Goal: Find specific page/section: Find specific page/section

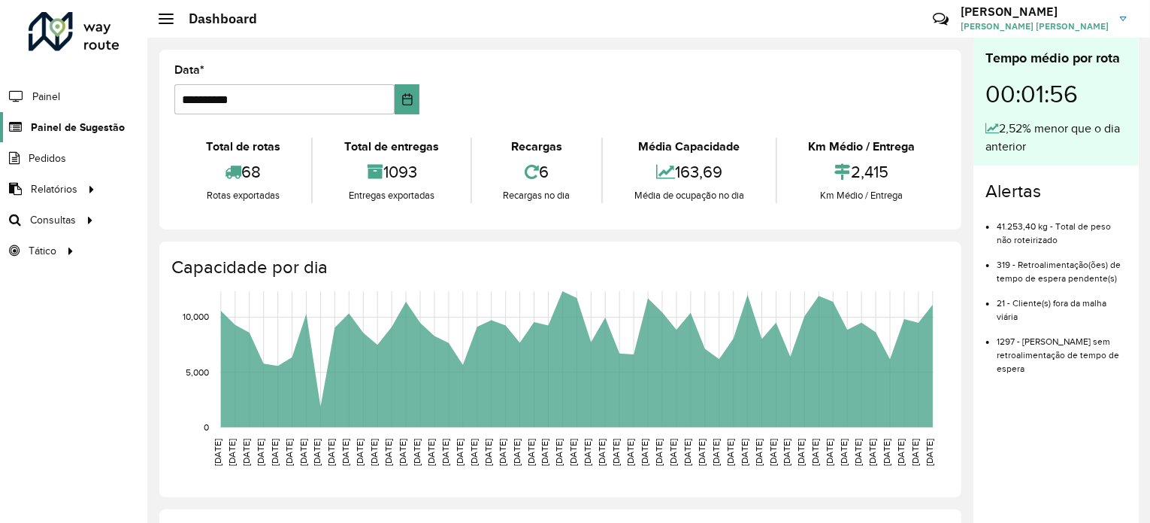
click at [97, 130] on span "Painel de Sugestão" at bounding box center [78, 128] width 94 height 16
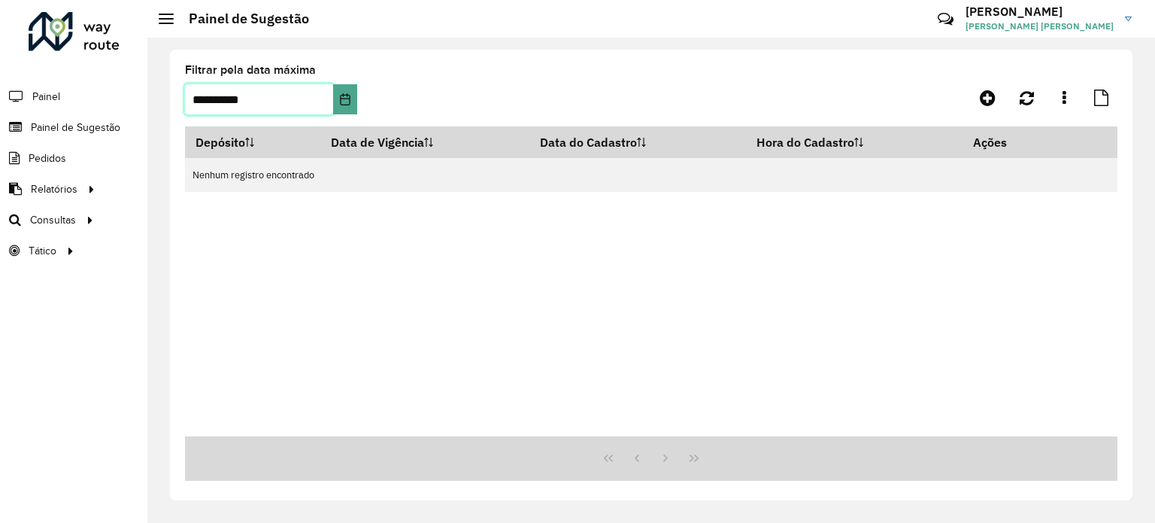
click at [317, 92] on input "**********" at bounding box center [259, 99] width 148 height 30
click at [341, 93] on icon "Choose Date" at bounding box center [345, 99] width 12 height 12
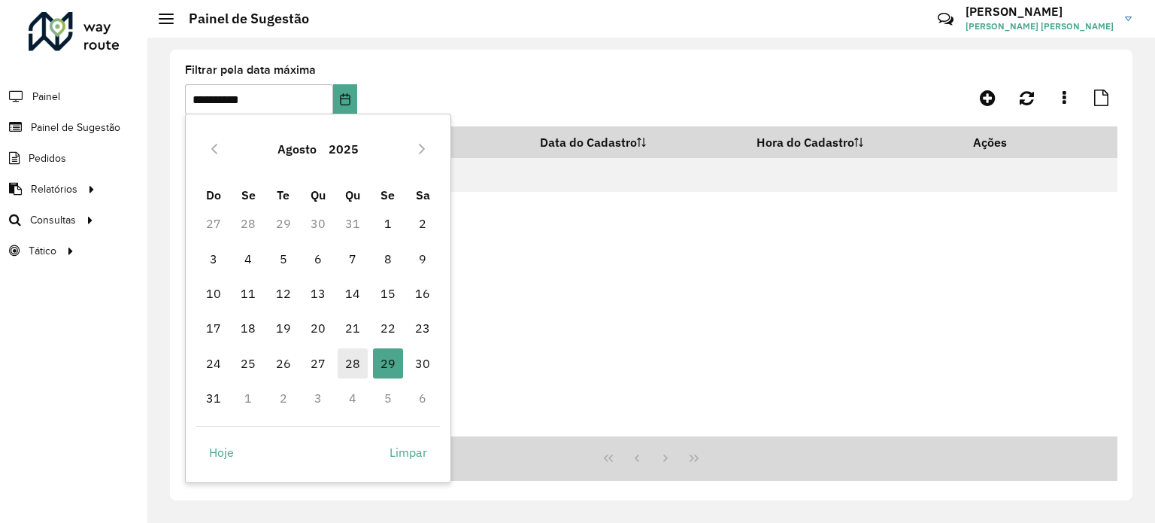
click at [349, 359] on span "28" at bounding box center [353, 363] width 30 height 30
type input "**********"
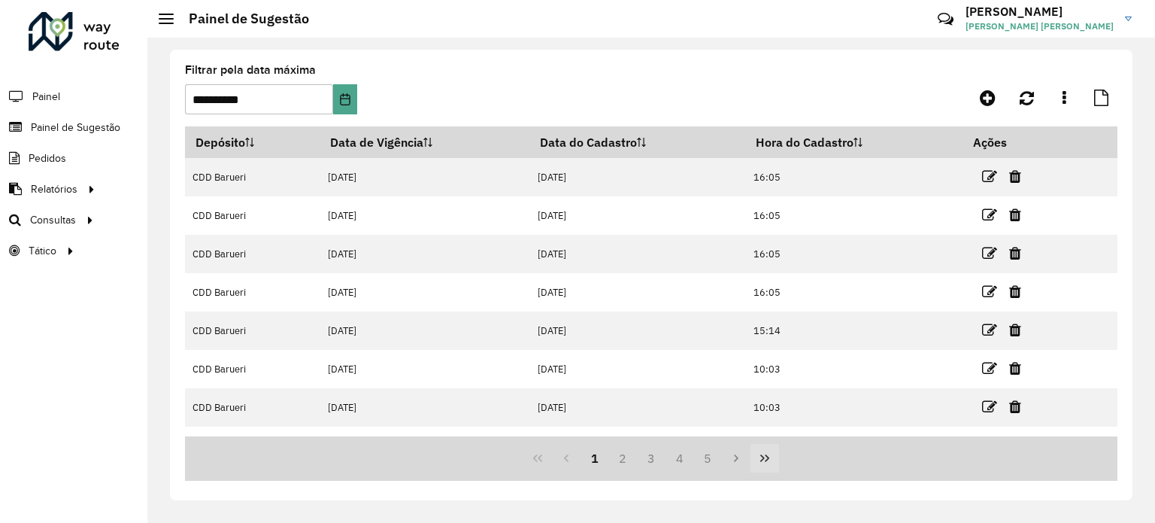
click at [759, 459] on icon "Last Page" at bounding box center [765, 458] width 12 height 12
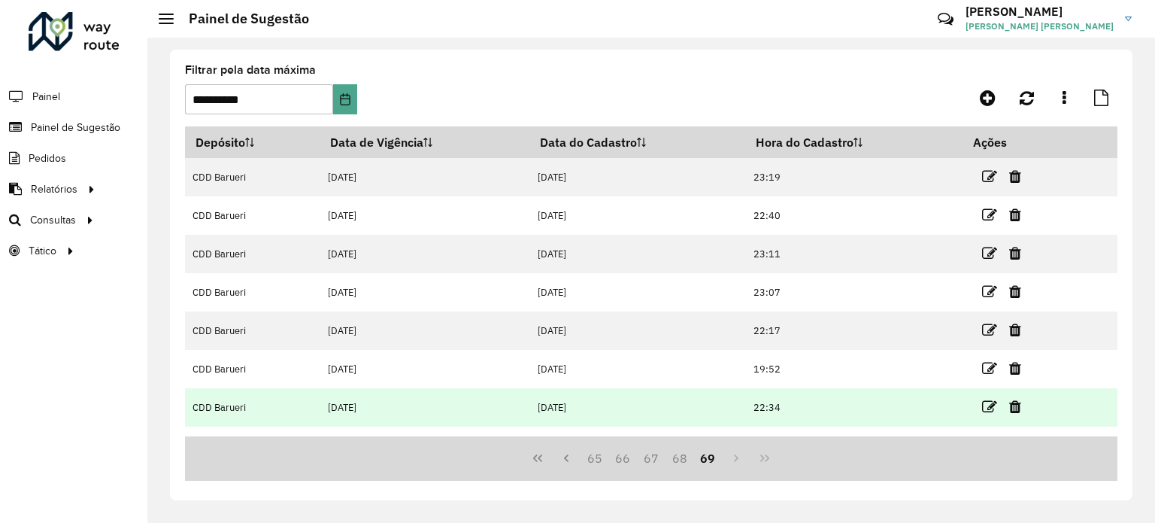
click at [979, 407] on td at bounding box center [1008, 407] width 90 height 38
click at [982, 407] on icon at bounding box center [989, 406] width 15 height 15
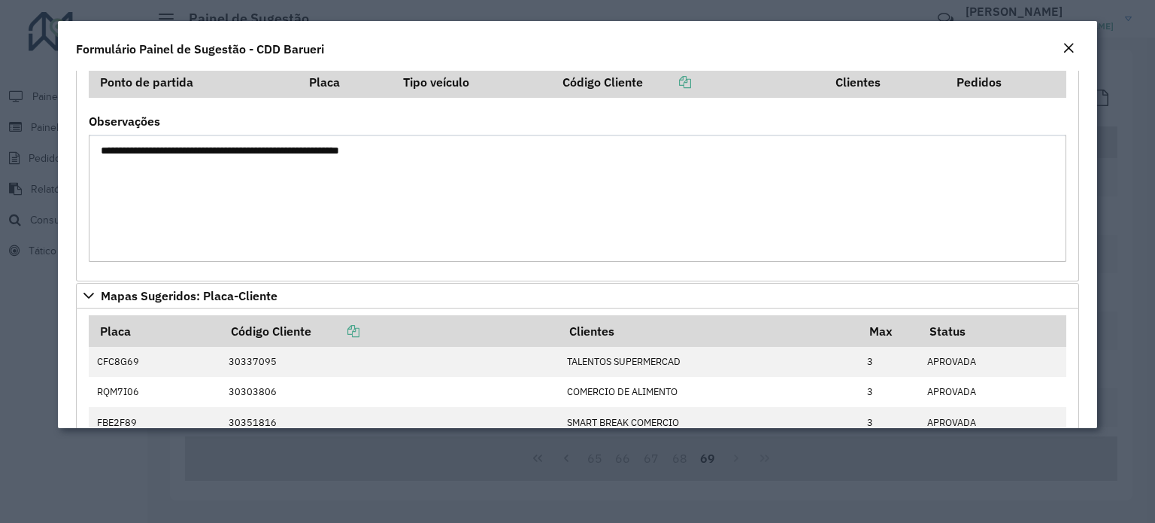
scroll to position [480, 0]
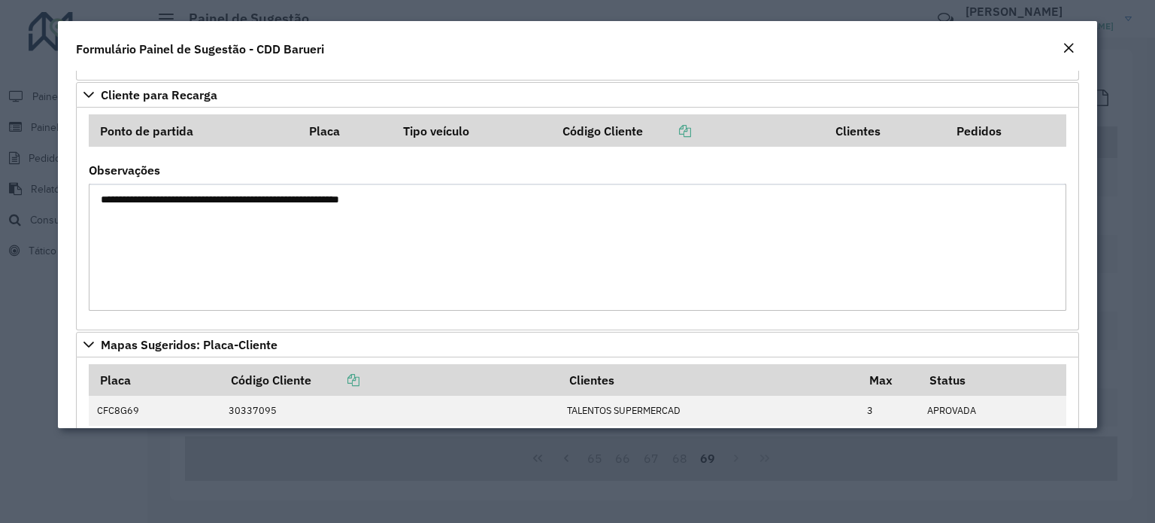
click at [1068, 42] on em "Close" at bounding box center [1068, 48] width 12 height 12
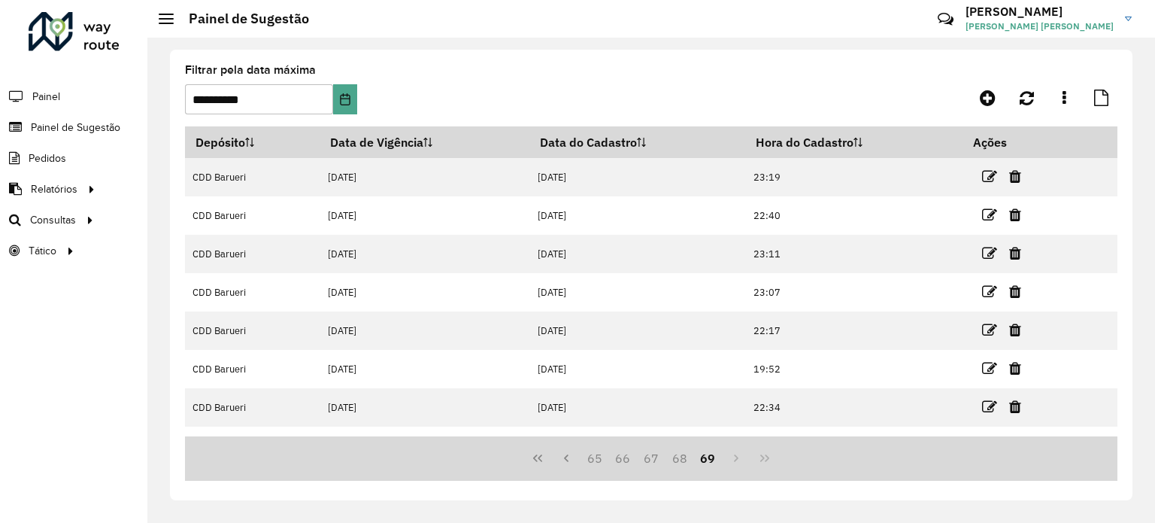
click at [732, 462] on div "65 66 67 68 69" at bounding box center [651, 458] width 932 height 44
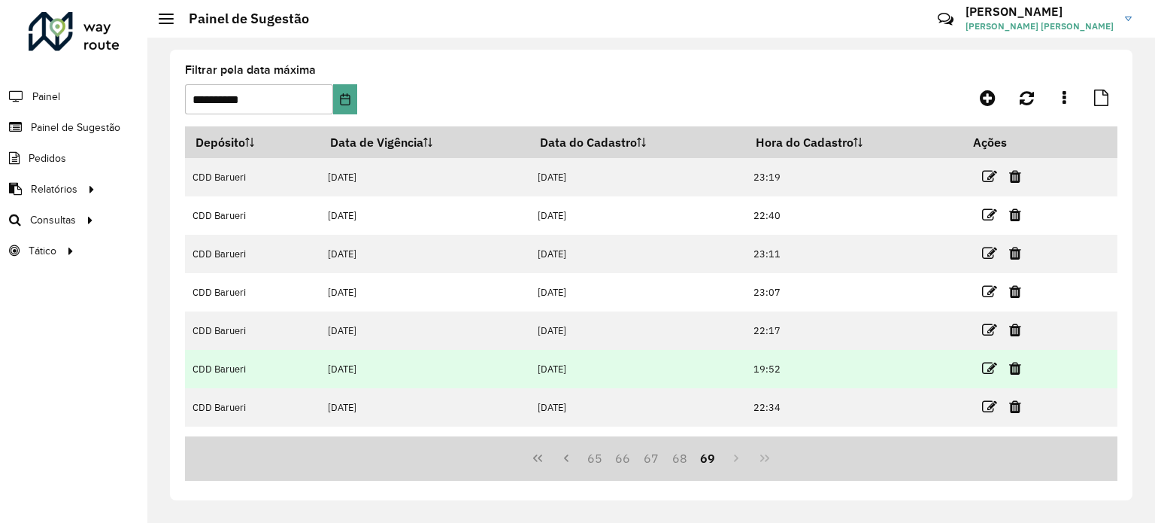
scroll to position [65, 0]
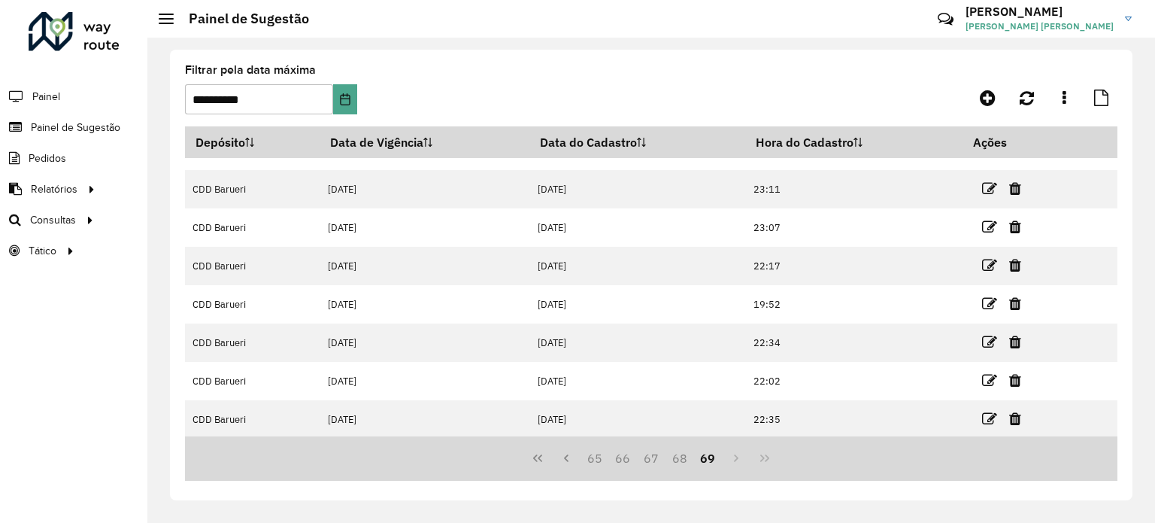
click at [764, 456] on div "65 66 67 68 69" at bounding box center [651, 458] width 932 height 44
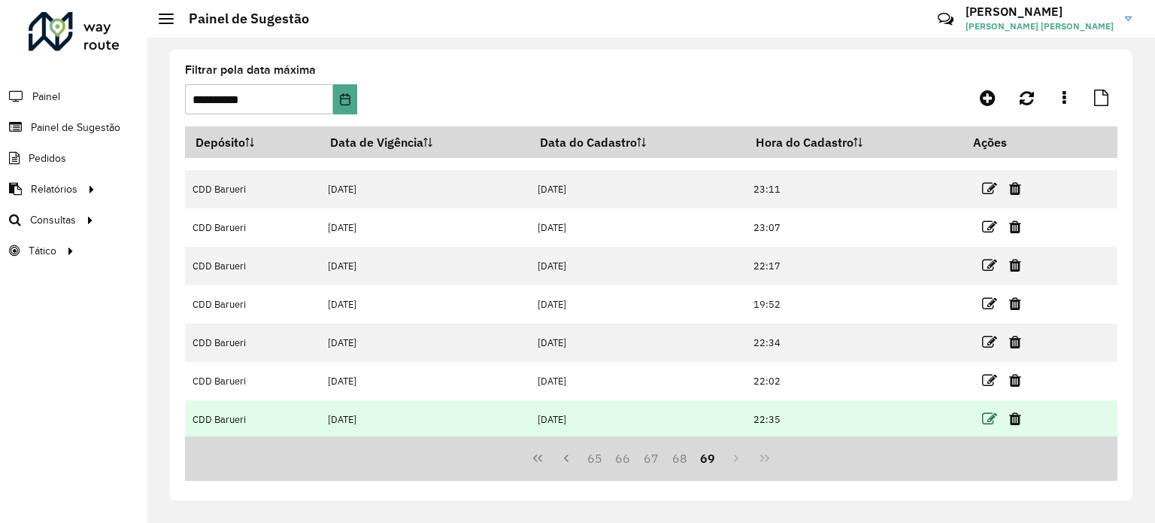
click at [993, 419] on icon at bounding box center [989, 418] width 15 height 15
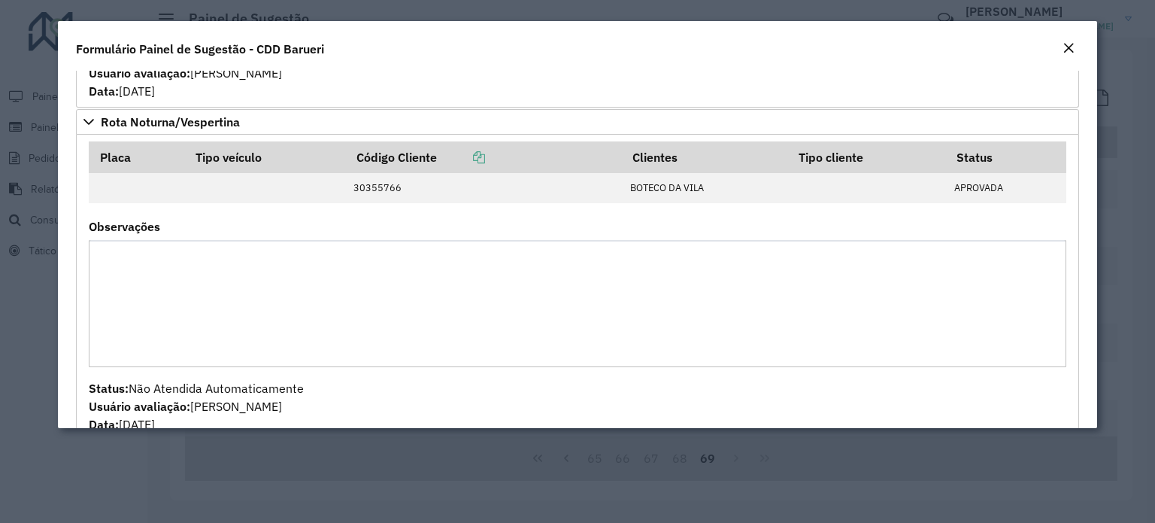
scroll to position [1532, 0]
